Goal: Communication & Community: Participate in discussion

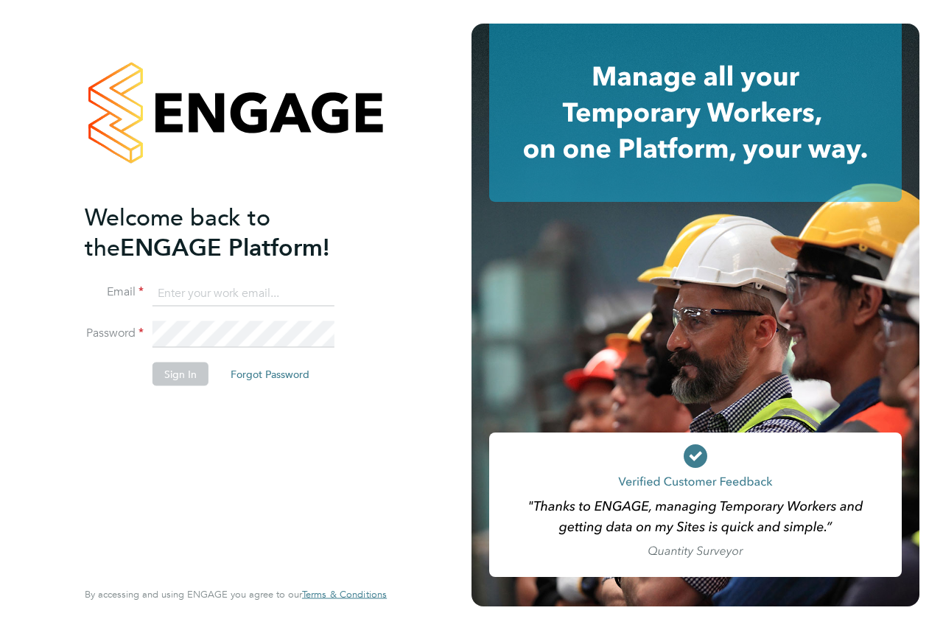
type input "kira@axcis.co.uk"
click at [177, 373] on button "Sign In" at bounding box center [180, 374] width 56 height 24
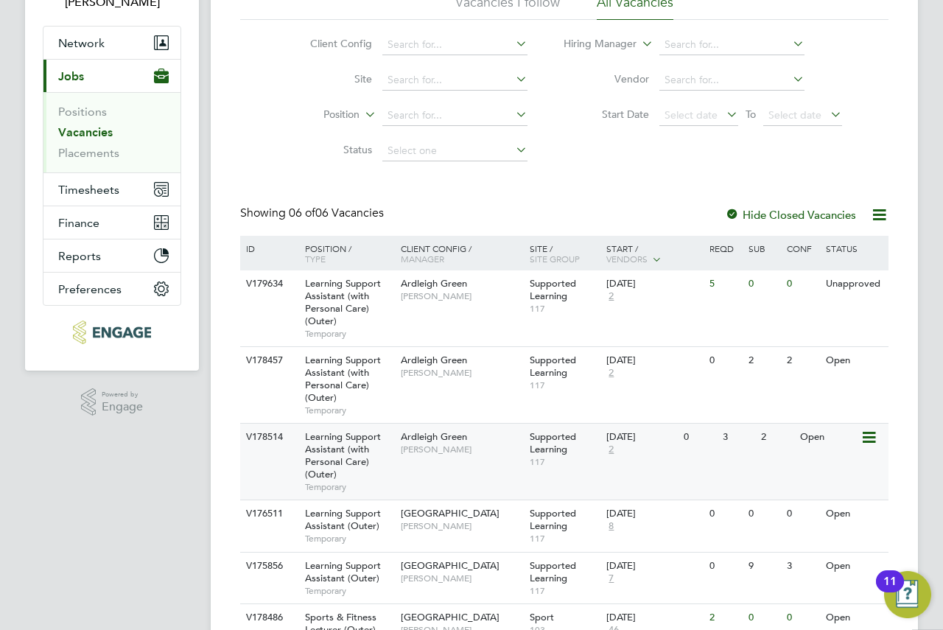
scroll to position [195, 0]
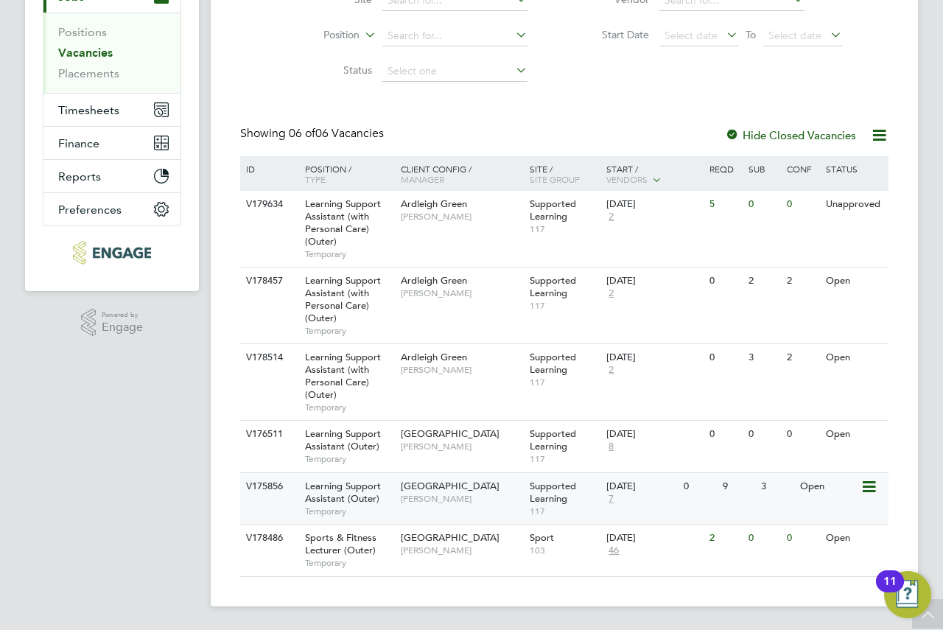
click at [527, 495] on div "Supported Learning 117" at bounding box center [564, 498] width 77 height 51
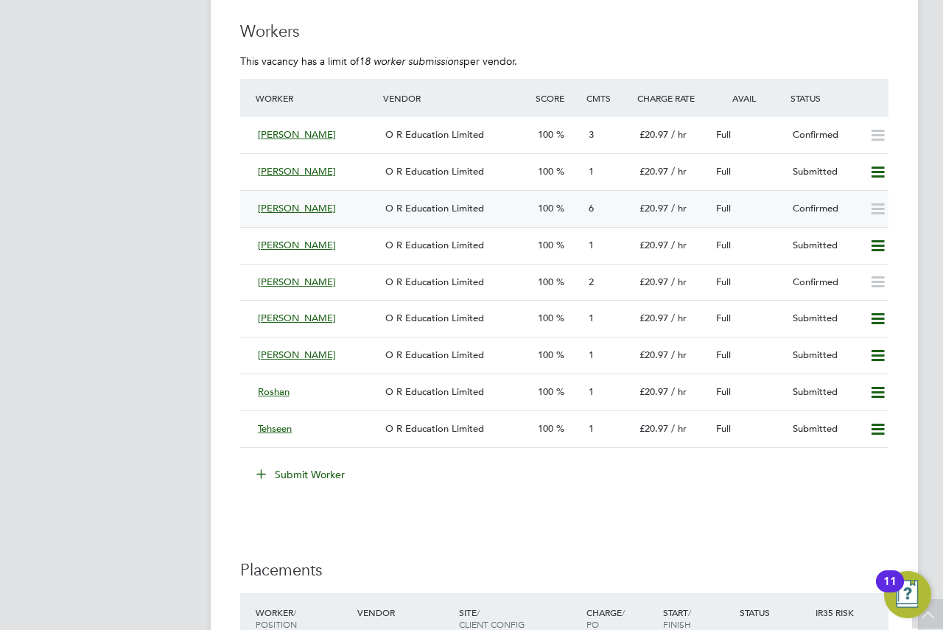
click at [425, 208] on span "O R Education Limited" at bounding box center [434, 208] width 99 height 13
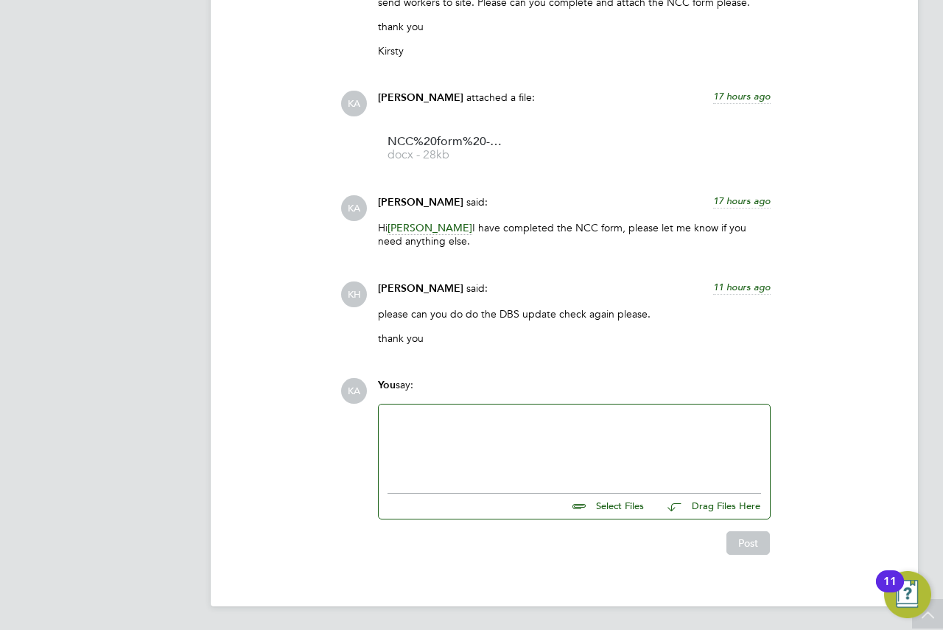
click at [541, 460] on div at bounding box center [573, 444] width 373 height 63
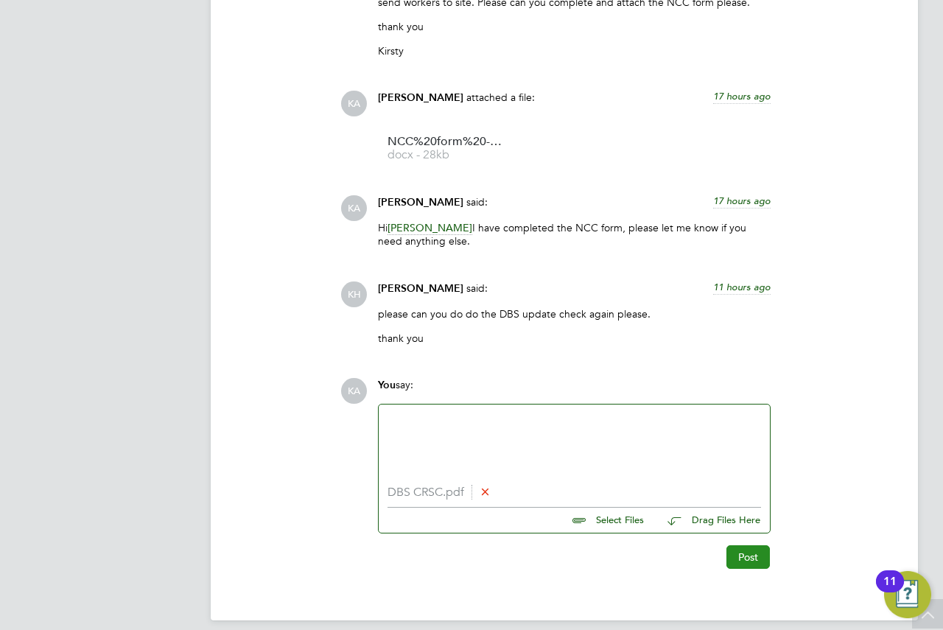
click at [742, 562] on button "Post" at bounding box center [747, 557] width 43 height 24
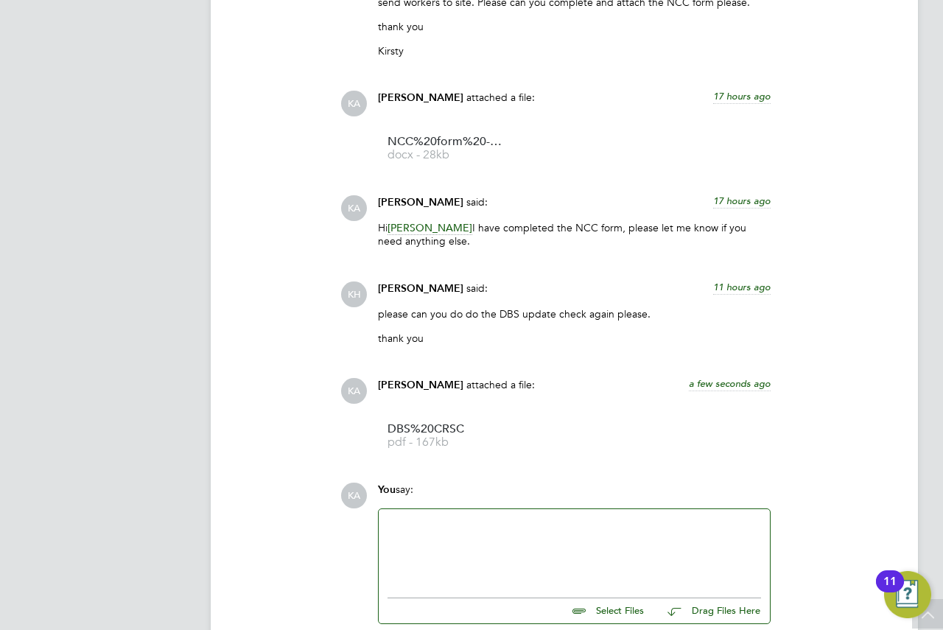
click at [485, 522] on div at bounding box center [573, 549] width 373 height 63
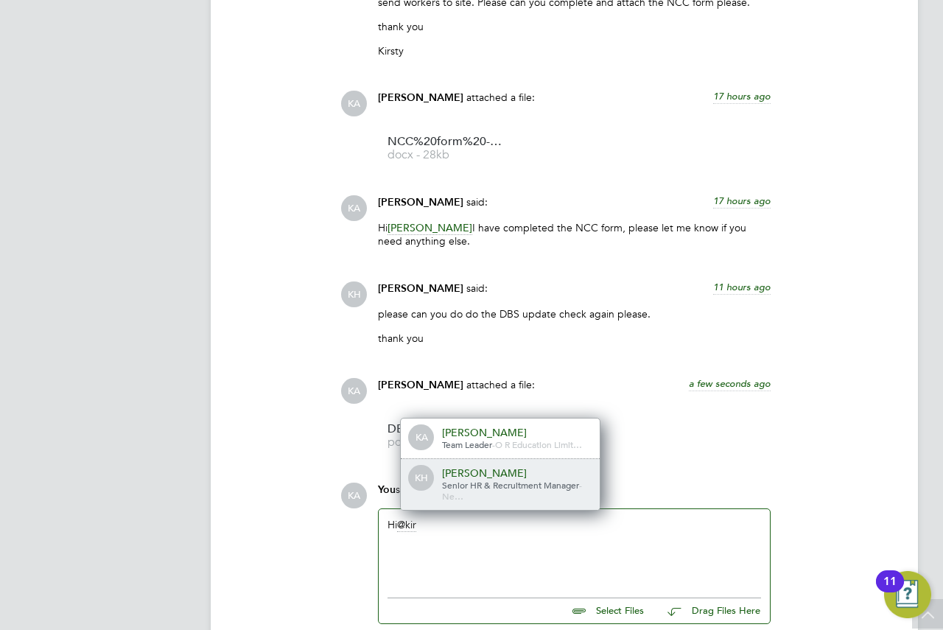
click at [469, 474] on div "[PERSON_NAME]" at bounding box center [515, 472] width 147 height 13
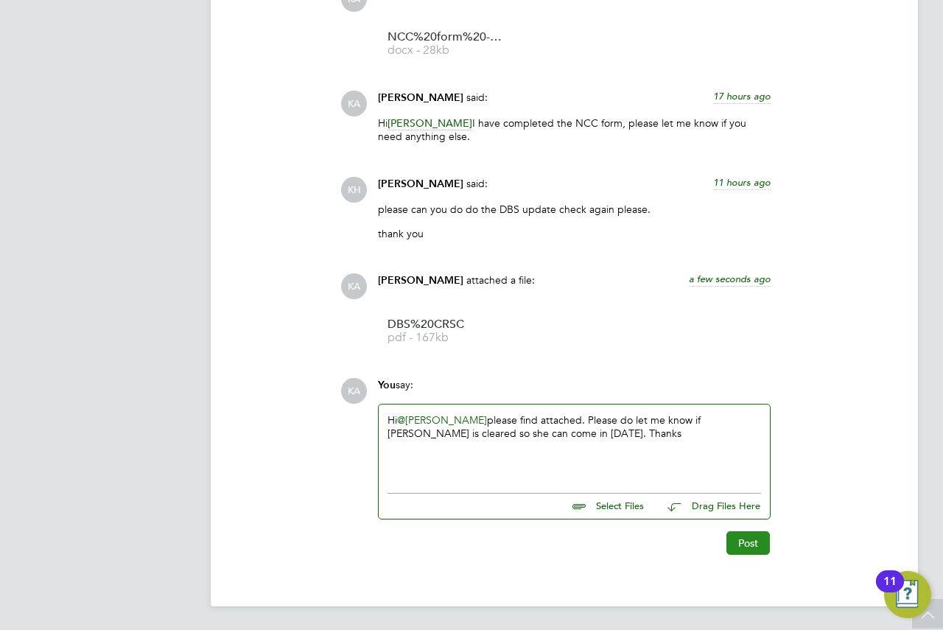
click at [736, 536] on button "Post" at bounding box center [747, 543] width 43 height 24
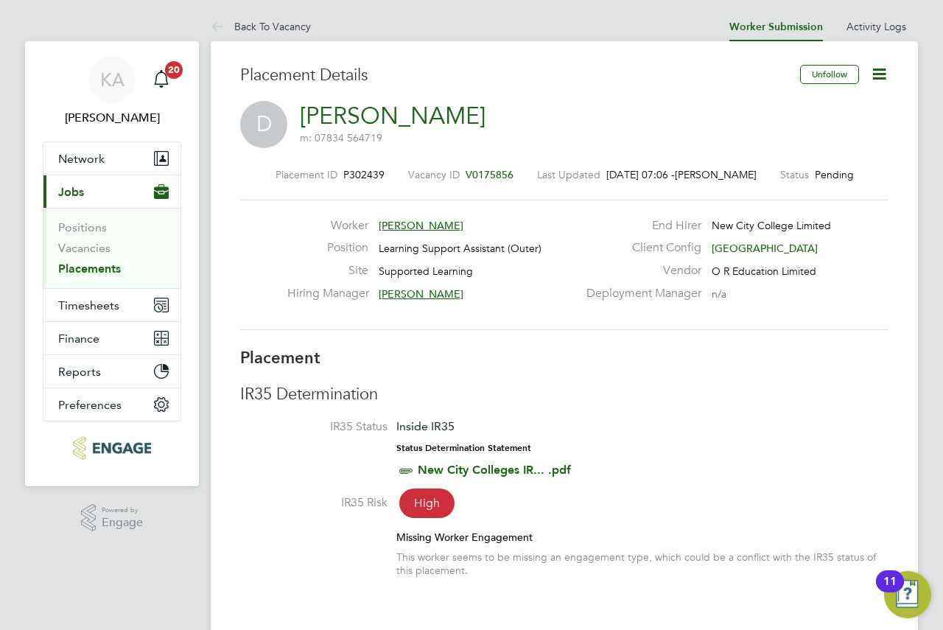
click at [90, 240] on li "Positions" at bounding box center [113, 230] width 110 height 21
click at [88, 242] on link "Vacancies" at bounding box center [84, 248] width 52 height 14
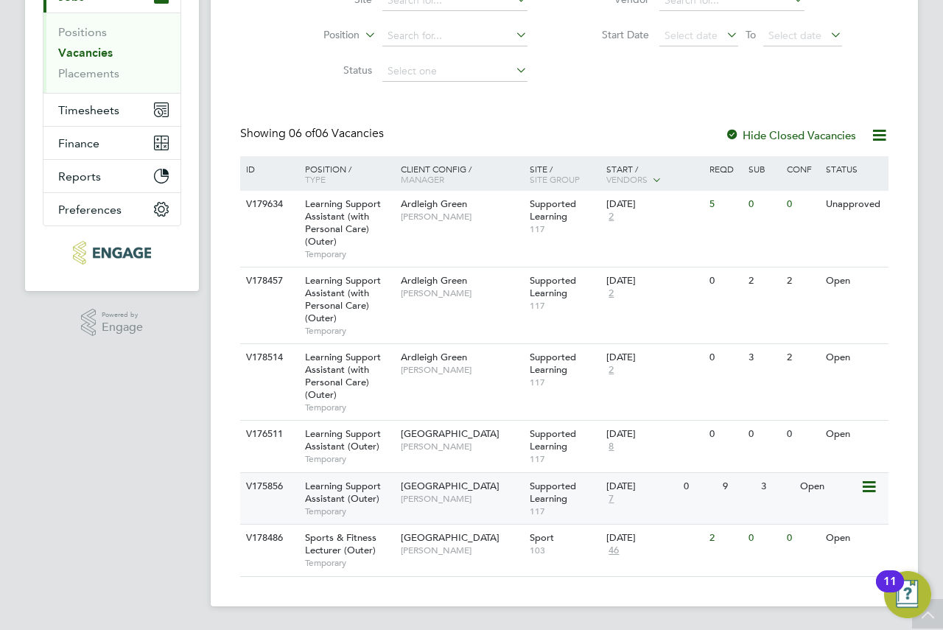
click at [432, 489] on span "[GEOGRAPHIC_DATA]" at bounding box center [450, 485] width 99 height 13
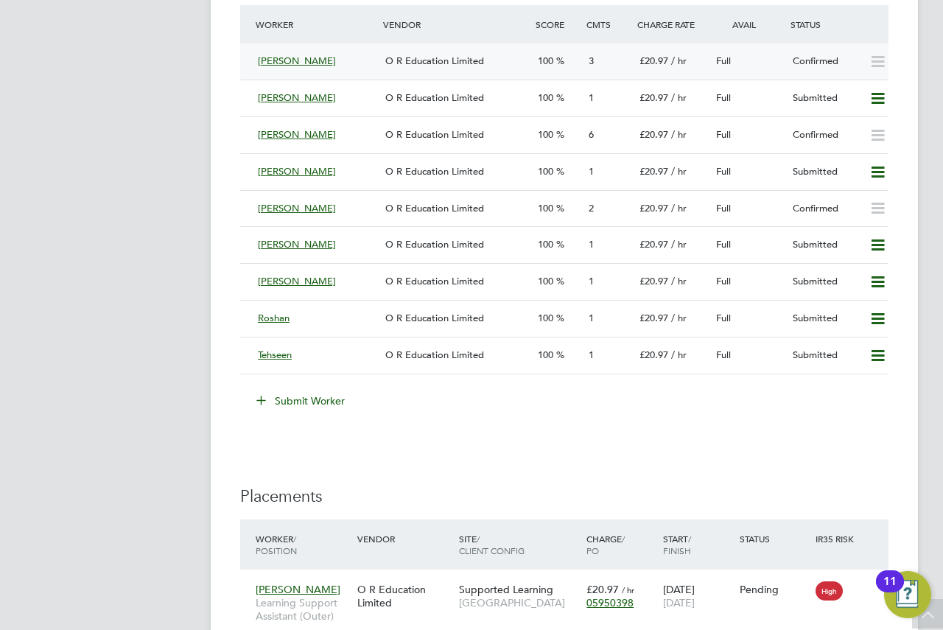
click at [409, 49] on div "O R Education Limited" at bounding box center [455, 61] width 152 height 24
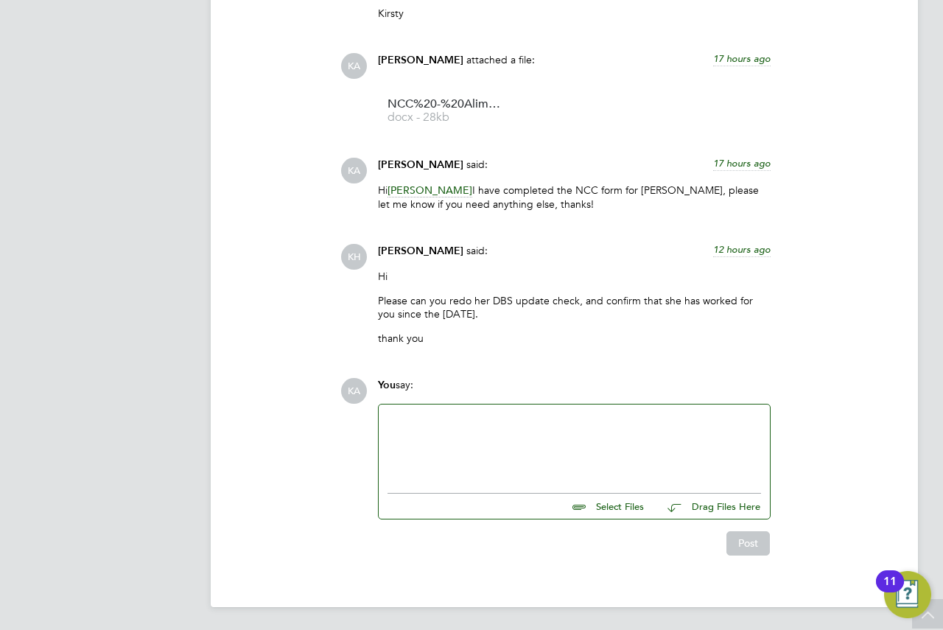
click at [424, 440] on div at bounding box center [573, 444] width 373 height 63
click at [601, 507] on input "file" at bounding box center [650, 503] width 221 height 21
type input "C:\fakepath\Screenshot [DATE] 070533.png"
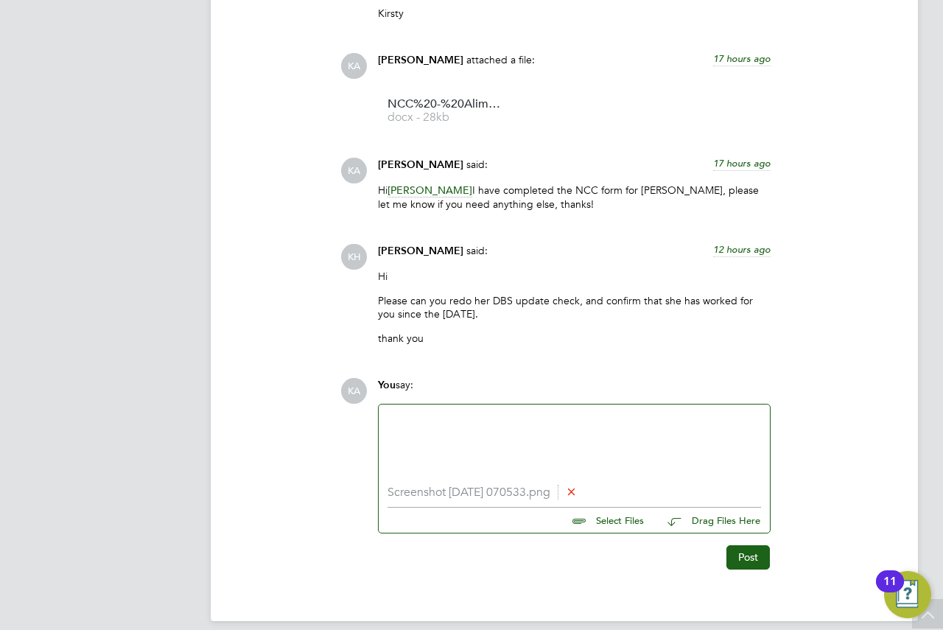
click at [497, 493] on li "Screenshot [DATE] 070533.png" at bounding box center [573, 492] width 373 height 14
drag, startPoint x: 468, startPoint y: 490, endPoint x: 552, endPoint y: 511, distance: 86.4
click at [468, 490] on li "Screenshot [DATE] 070533.png" at bounding box center [573, 492] width 373 height 14
click at [535, 492] on li "Screenshot [DATE] 070533.png" at bounding box center [573, 492] width 373 height 14
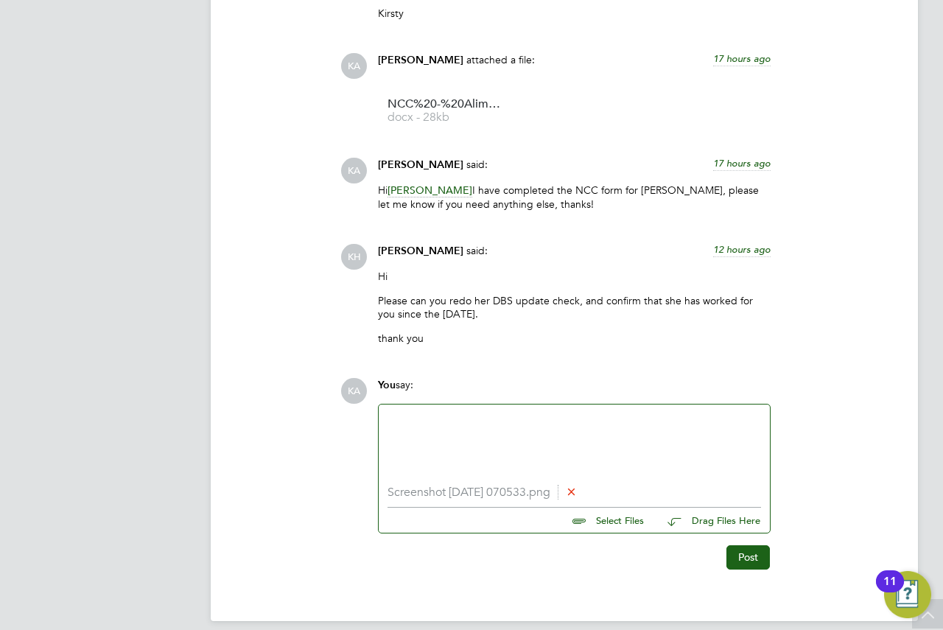
click at [577, 491] on icon at bounding box center [571, 490] width 11 height 11
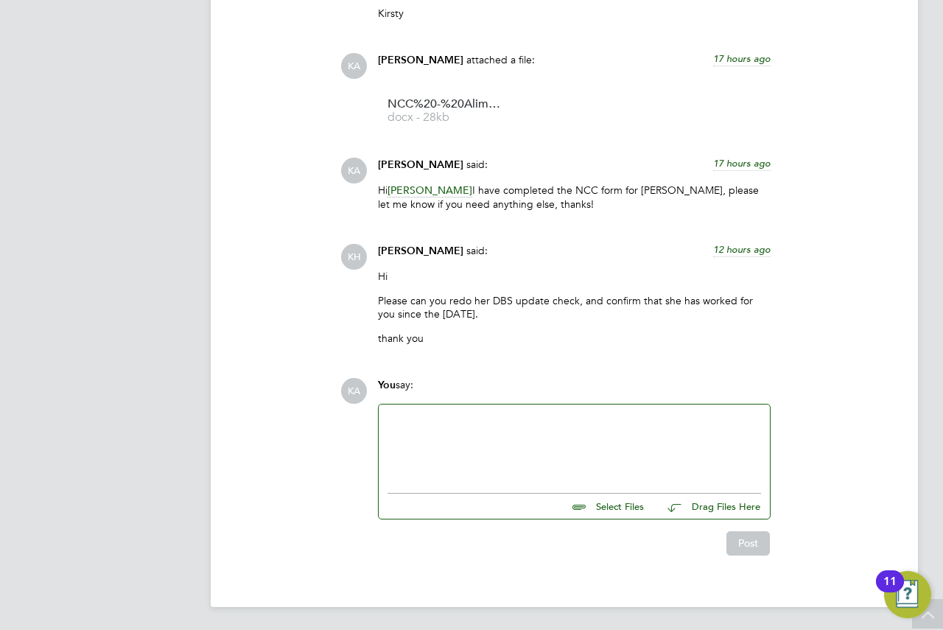
click at [610, 514] on input "file" at bounding box center [650, 503] width 221 height 21
type input "C:\fakepath\Screenshot [DATE] 070533.png"
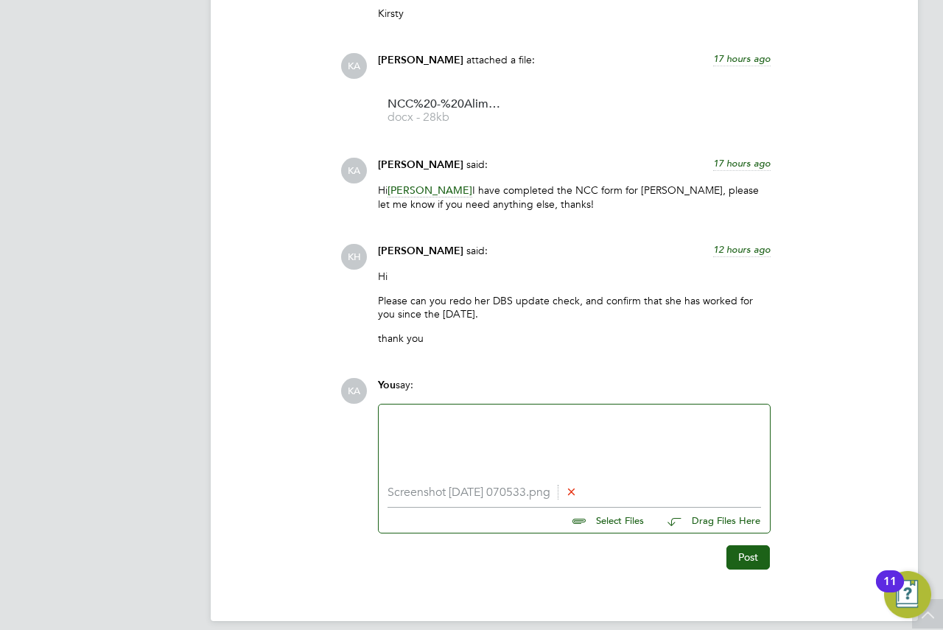
click at [609, 451] on div at bounding box center [573, 444] width 373 height 63
click at [739, 552] on button "Post" at bounding box center [747, 557] width 43 height 24
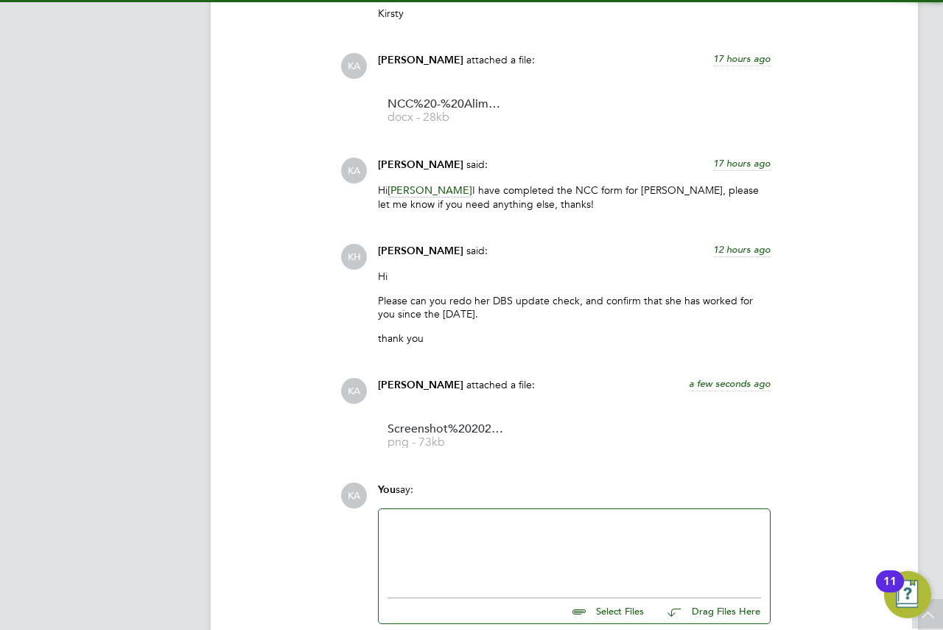
click at [530, 536] on div at bounding box center [573, 549] width 373 height 63
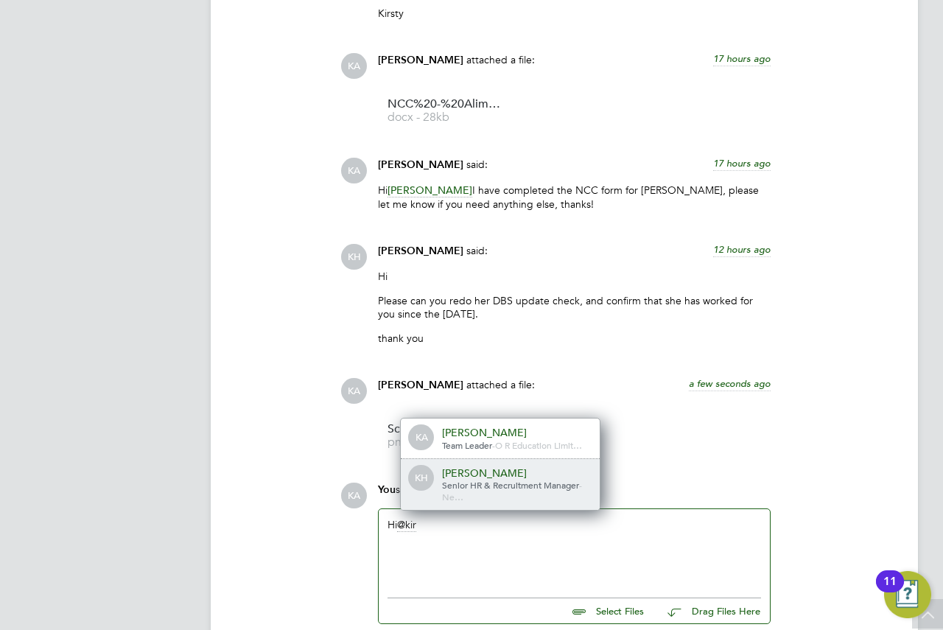
click at [514, 479] on span "Senior HR & Recruitment Manager" at bounding box center [510, 485] width 137 height 12
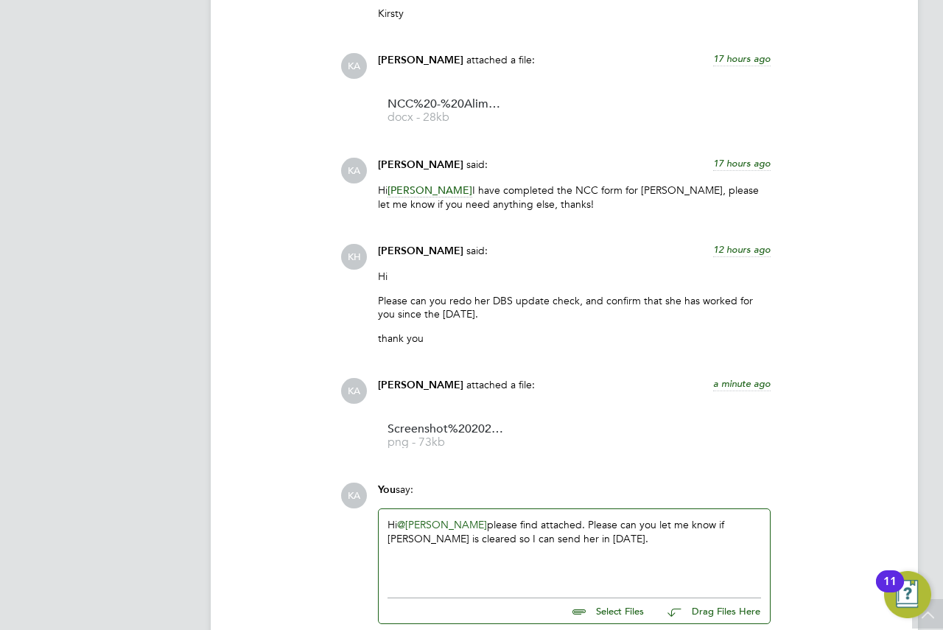
click at [582, 520] on div "Hi @[PERSON_NAME] ​ please find attached. Please can you let me know if [PERSON…" at bounding box center [573, 549] width 373 height 63
click at [571, 550] on div "Hi @[PERSON_NAME] ​ please find attached. I can confirm that [PERSON_NAME] has …" at bounding box center [573, 549] width 373 height 63
click at [572, 533] on div "Hi @[PERSON_NAME] ​ please find attached. I can confirm that [PERSON_NAME] has …" at bounding box center [573, 549] width 373 height 63
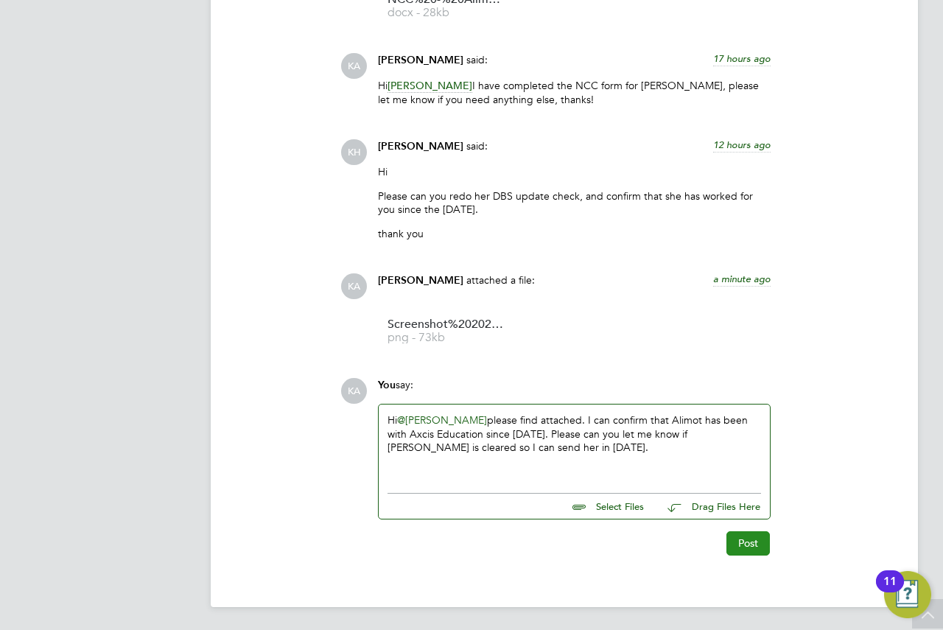
click at [736, 543] on button "Post" at bounding box center [747, 543] width 43 height 24
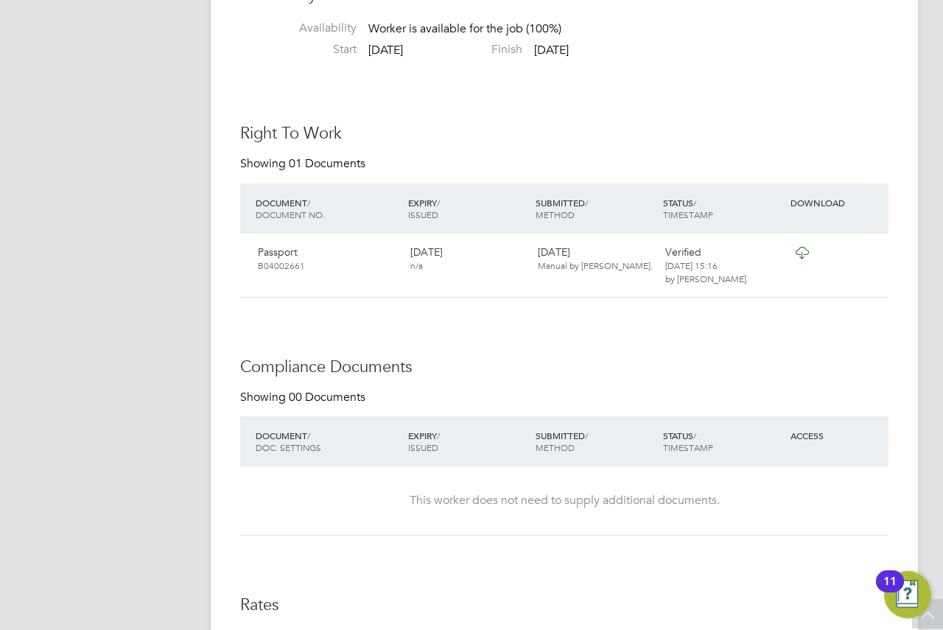
scroll to position [1161, 0]
